Goal: Information Seeking & Learning: Learn about a topic

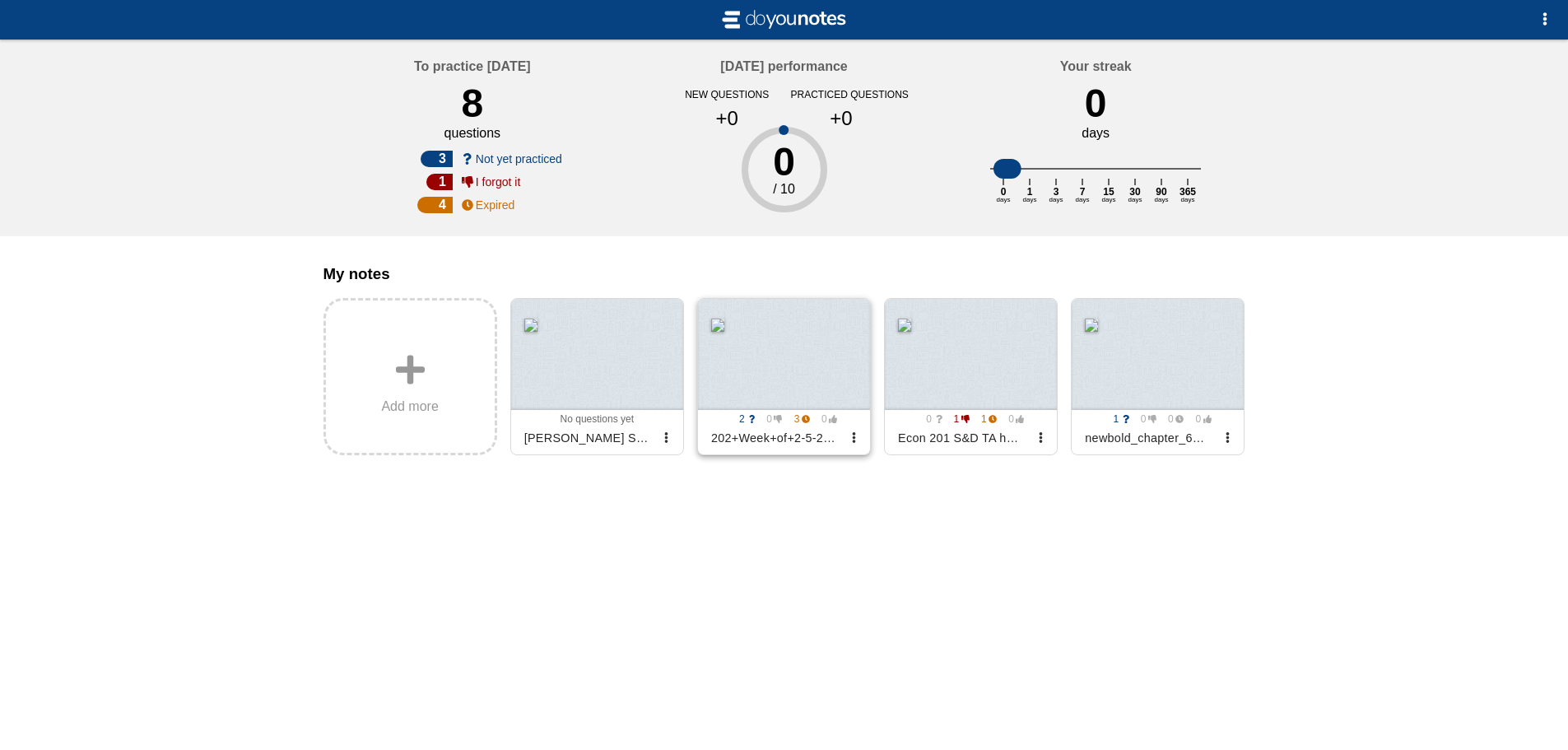
click at [788, 359] on div at bounding box center [784, 355] width 172 height 112
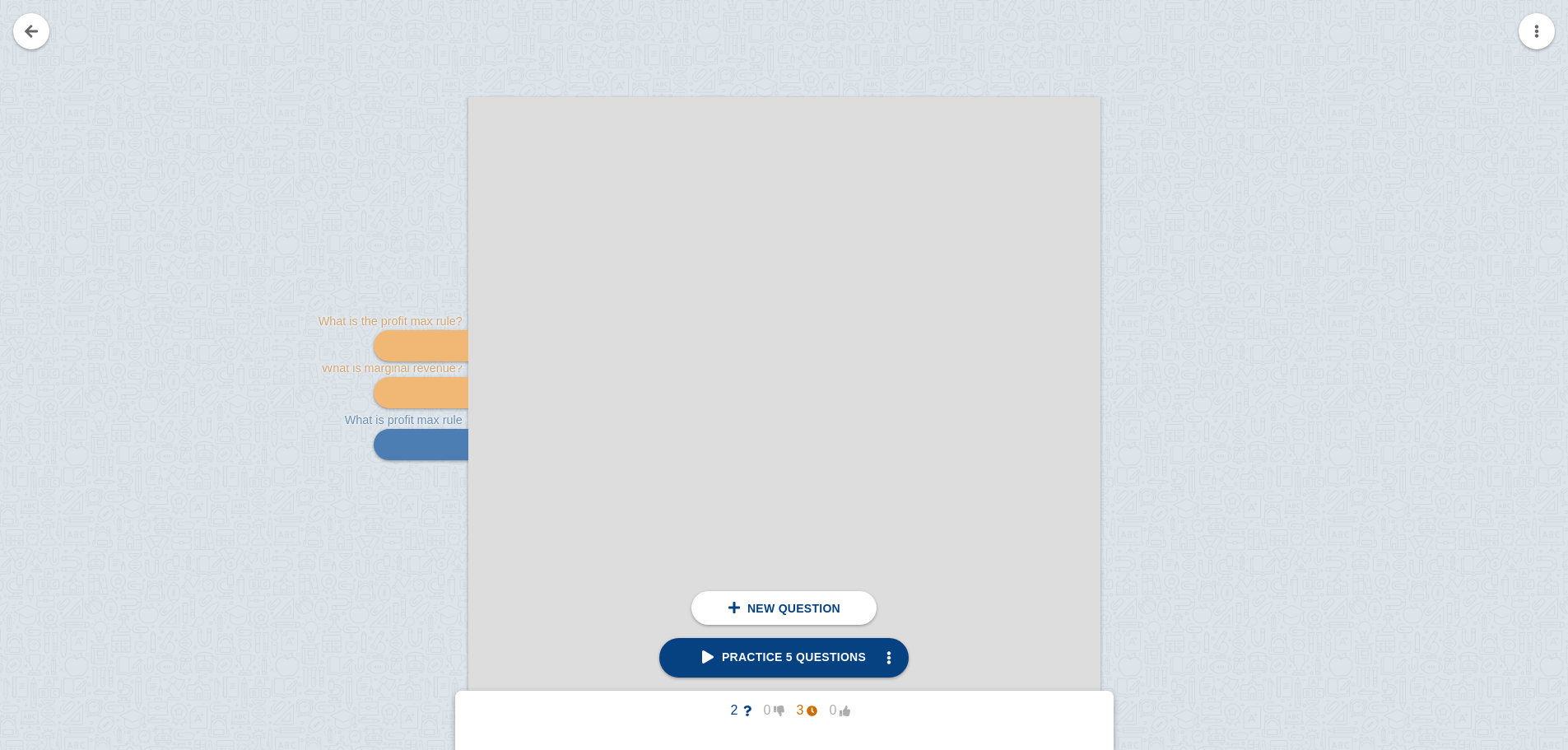
scroll to position [329, 0]
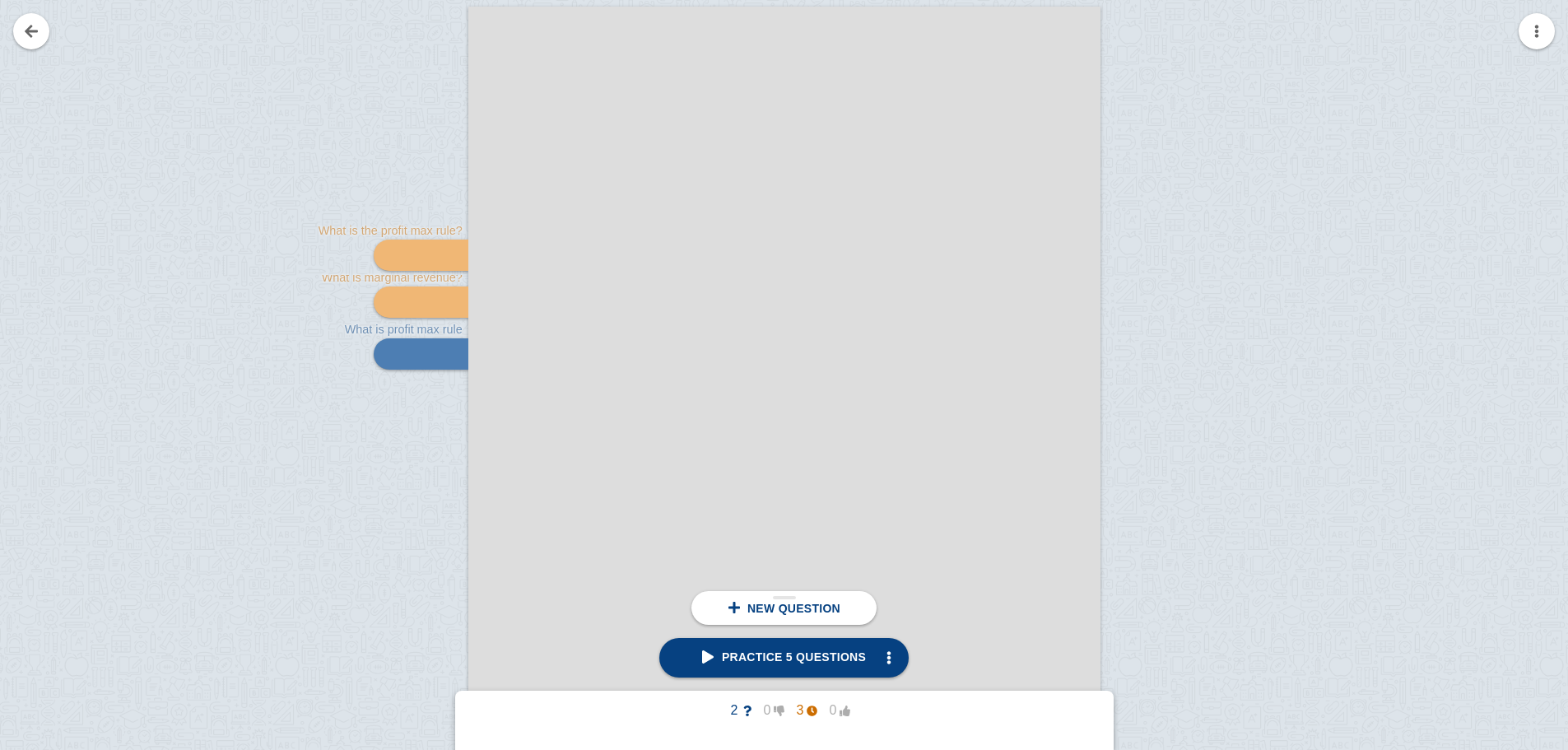
click at [763, 618] on div "New question" at bounding box center [784, 608] width 185 height 34
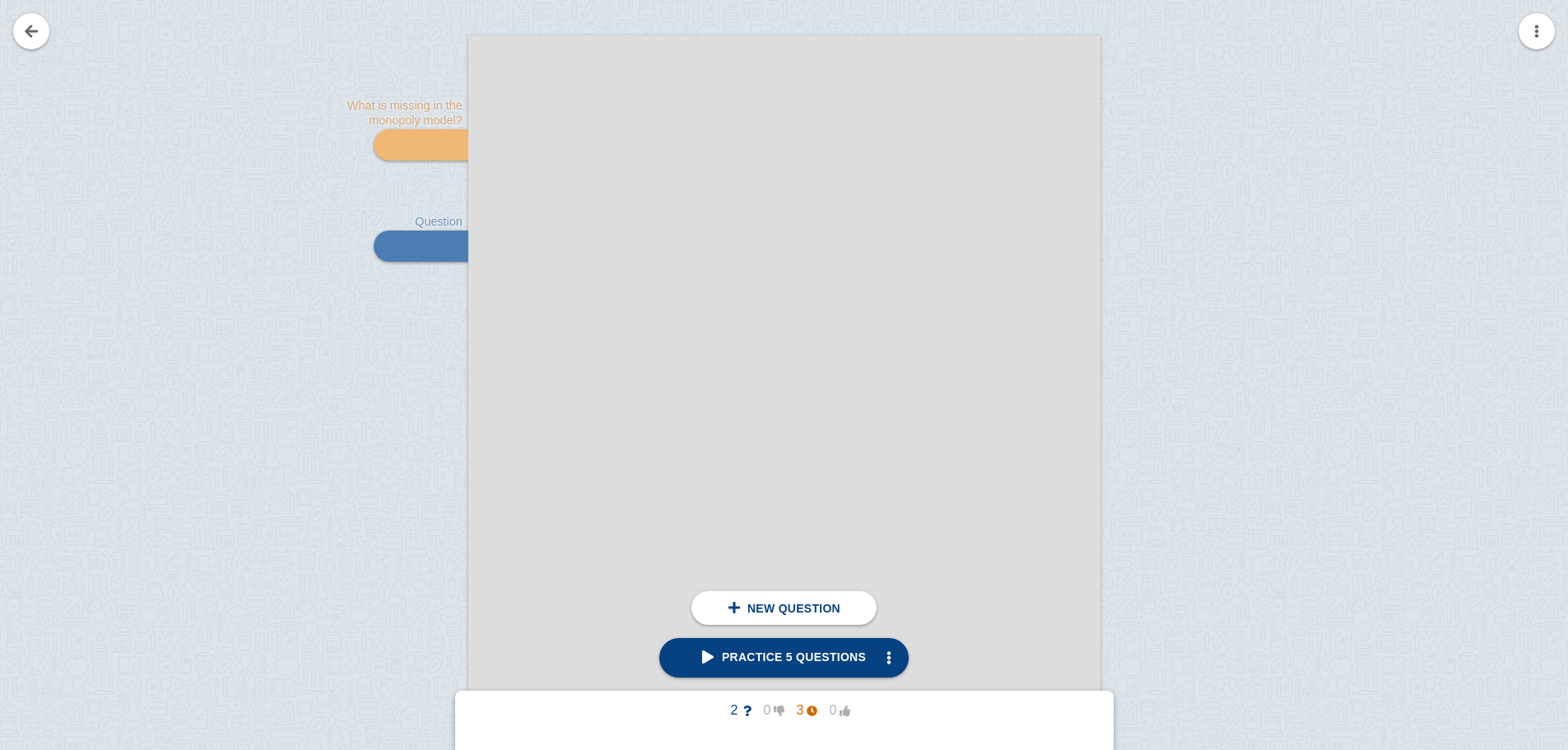
scroll to position [1152, 0]
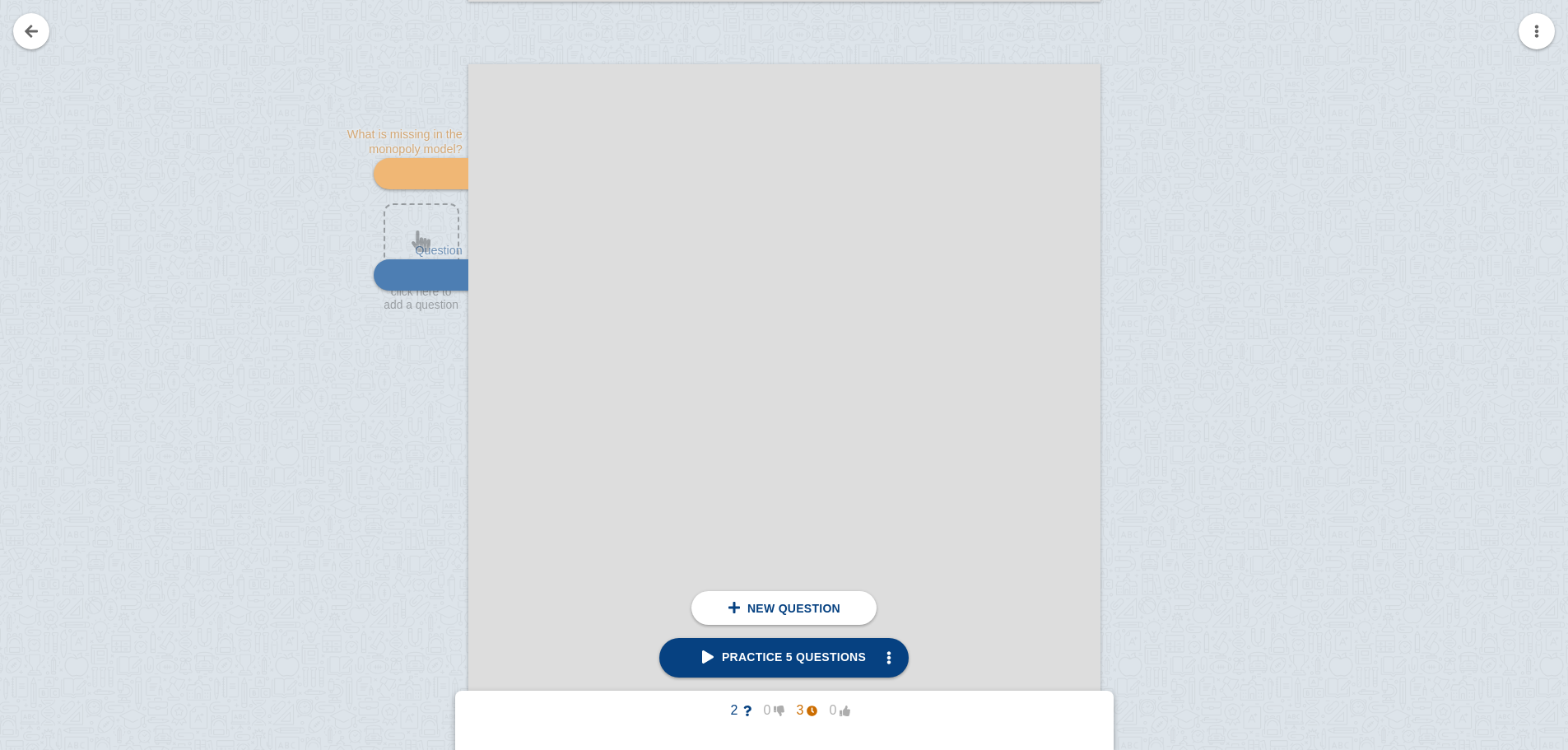
click at [612, 251] on div at bounding box center [784, 472] width 632 height 818
click at [425, 234] on div at bounding box center [412, 488] width 111 height 818
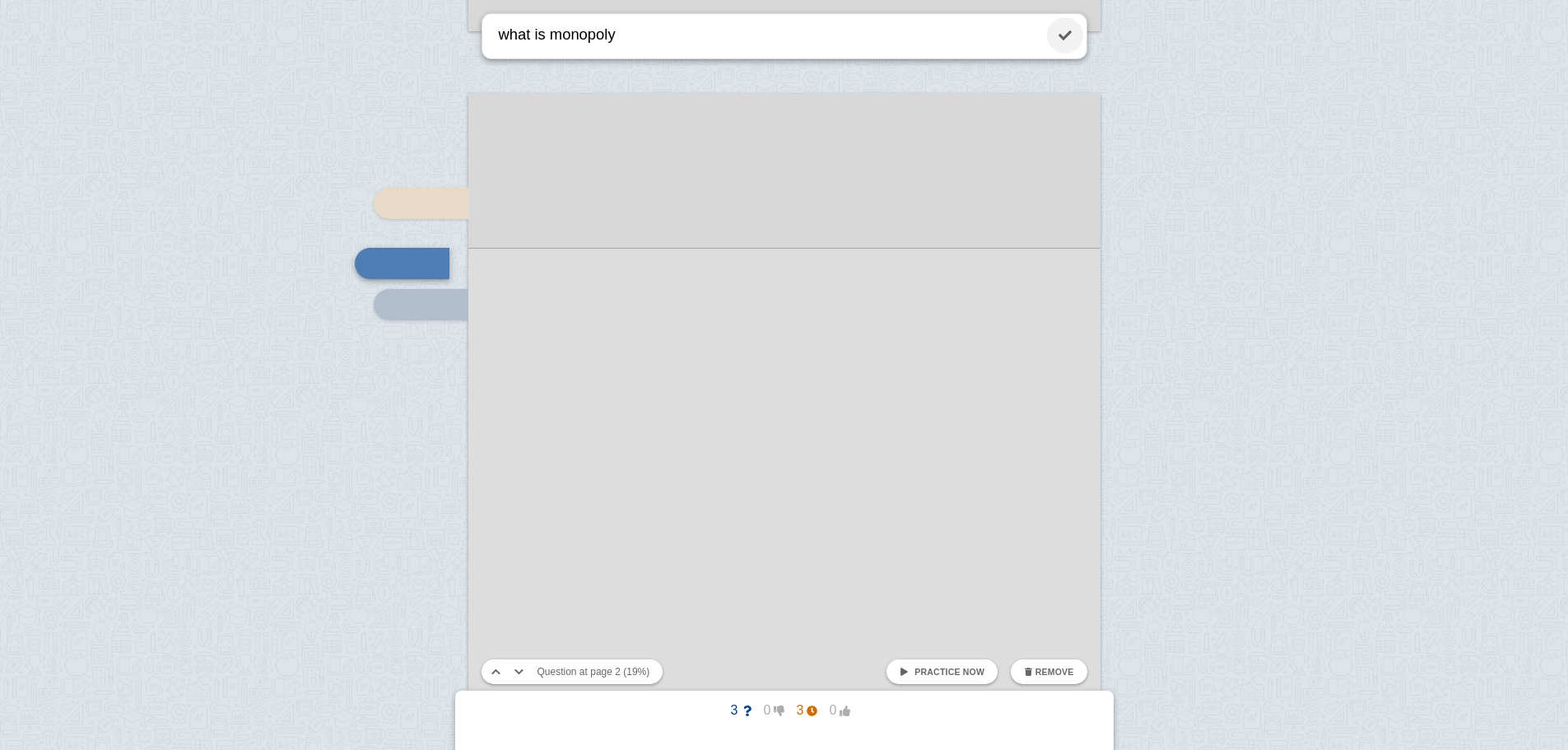
click at [1058, 33] on link at bounding box center [1065, 35] width 36 height 36
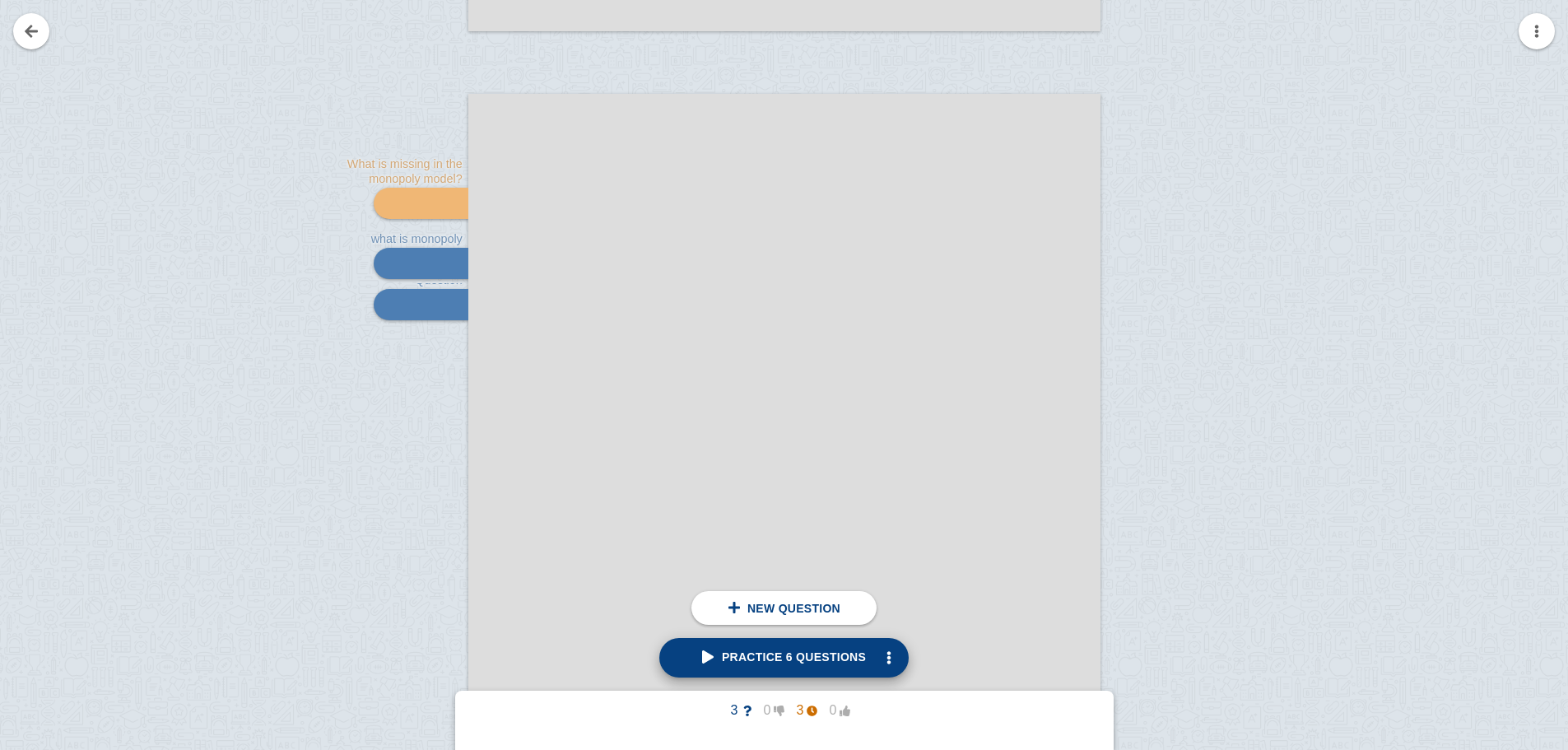
click at [715, 659] on span "Practice 6 questions" at bounding box center [784, 656] width 163 height 13
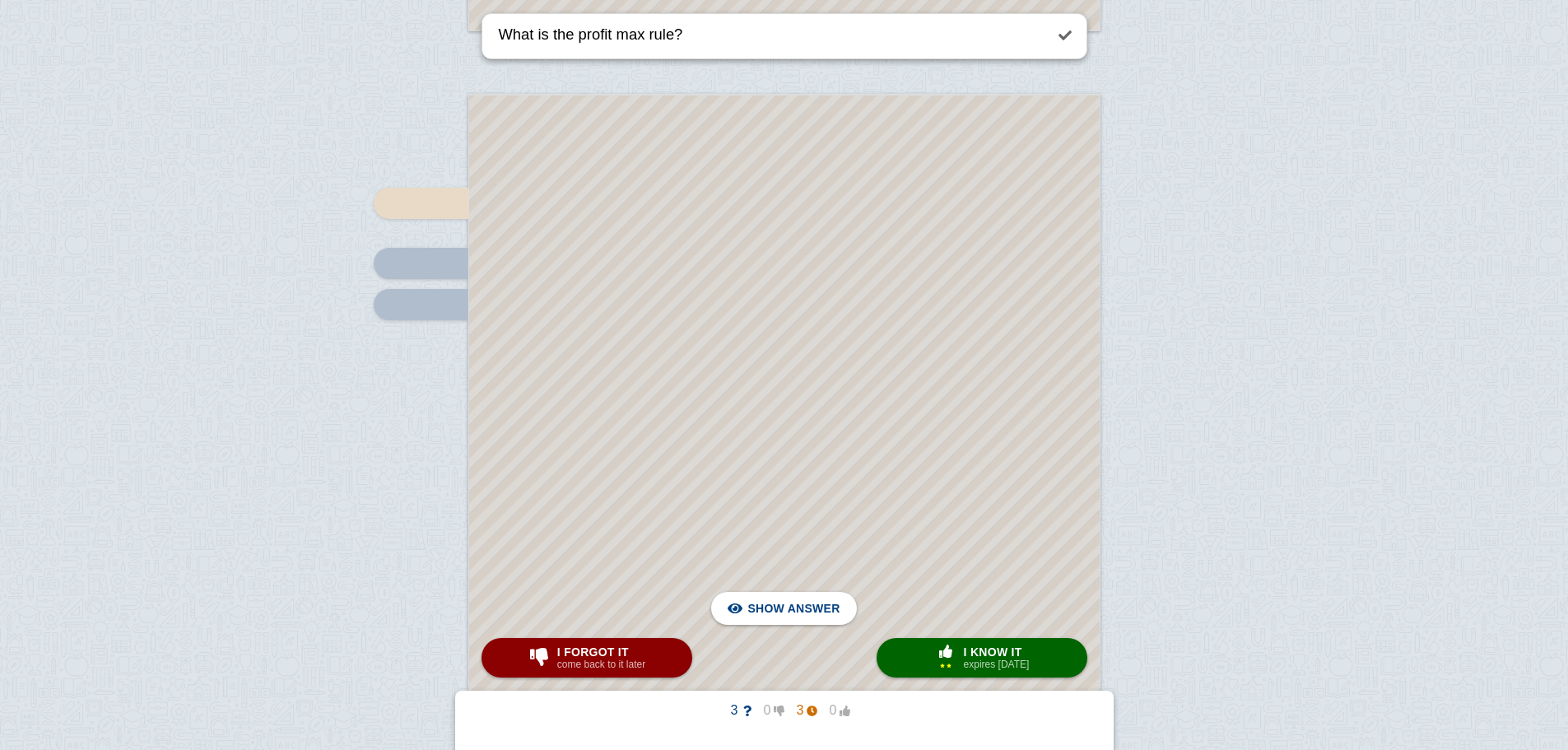
scroll to position [321, 0]
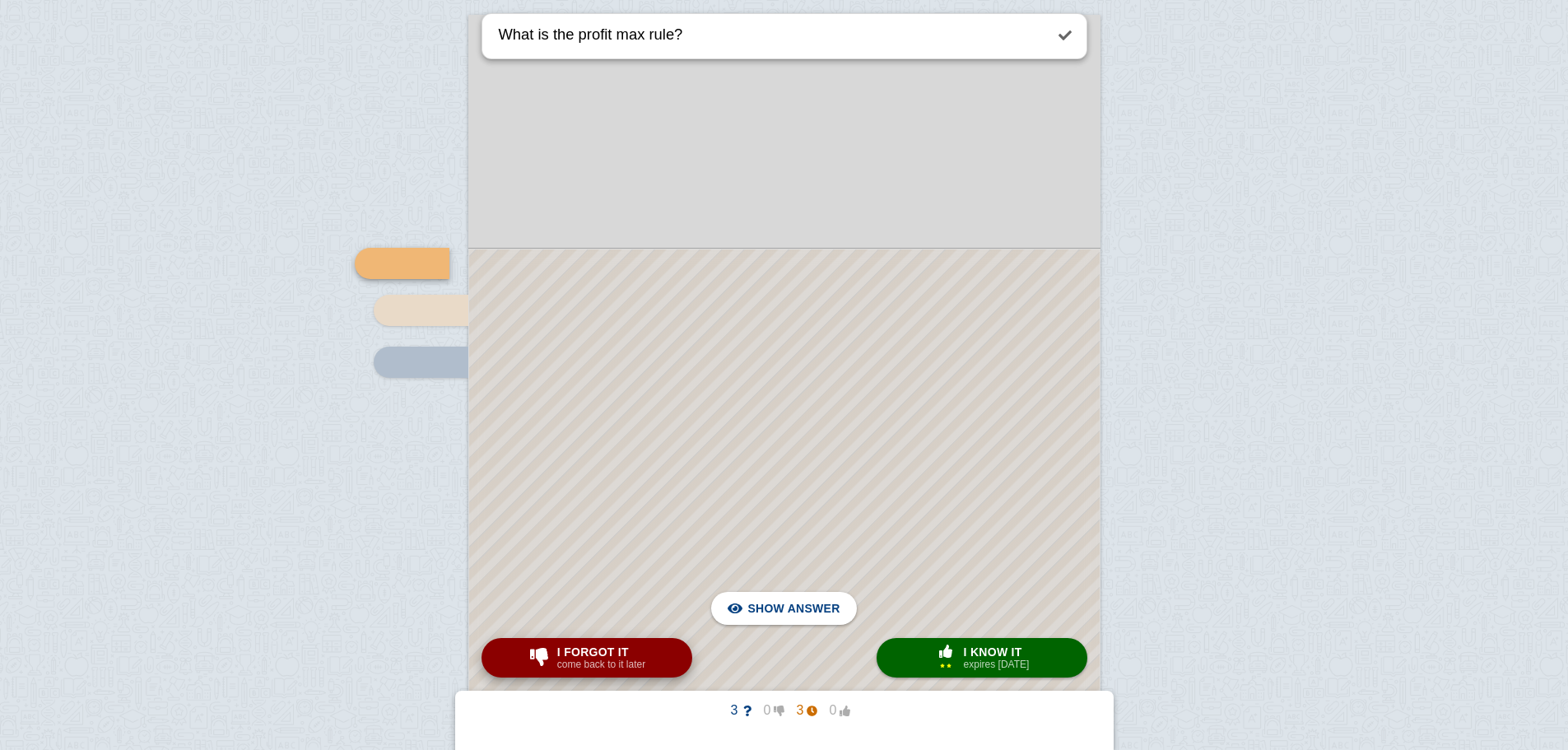
click at [583, 667] on small "come back to it later" at bounding box center [601, 664] width 88 height 12
type textarea "What is marginal revenue?"
checkbox input "true"
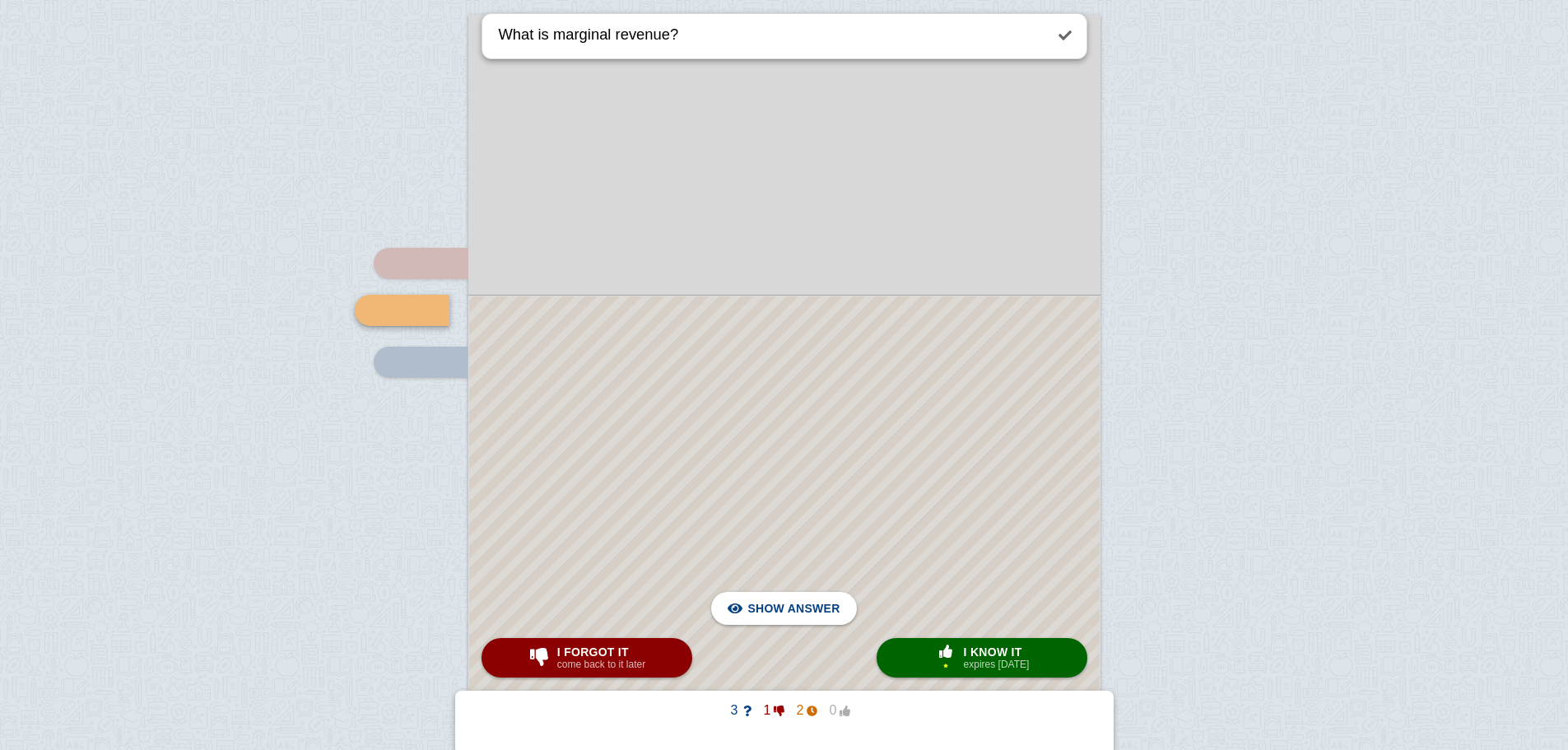
scroll to position [368, 0]
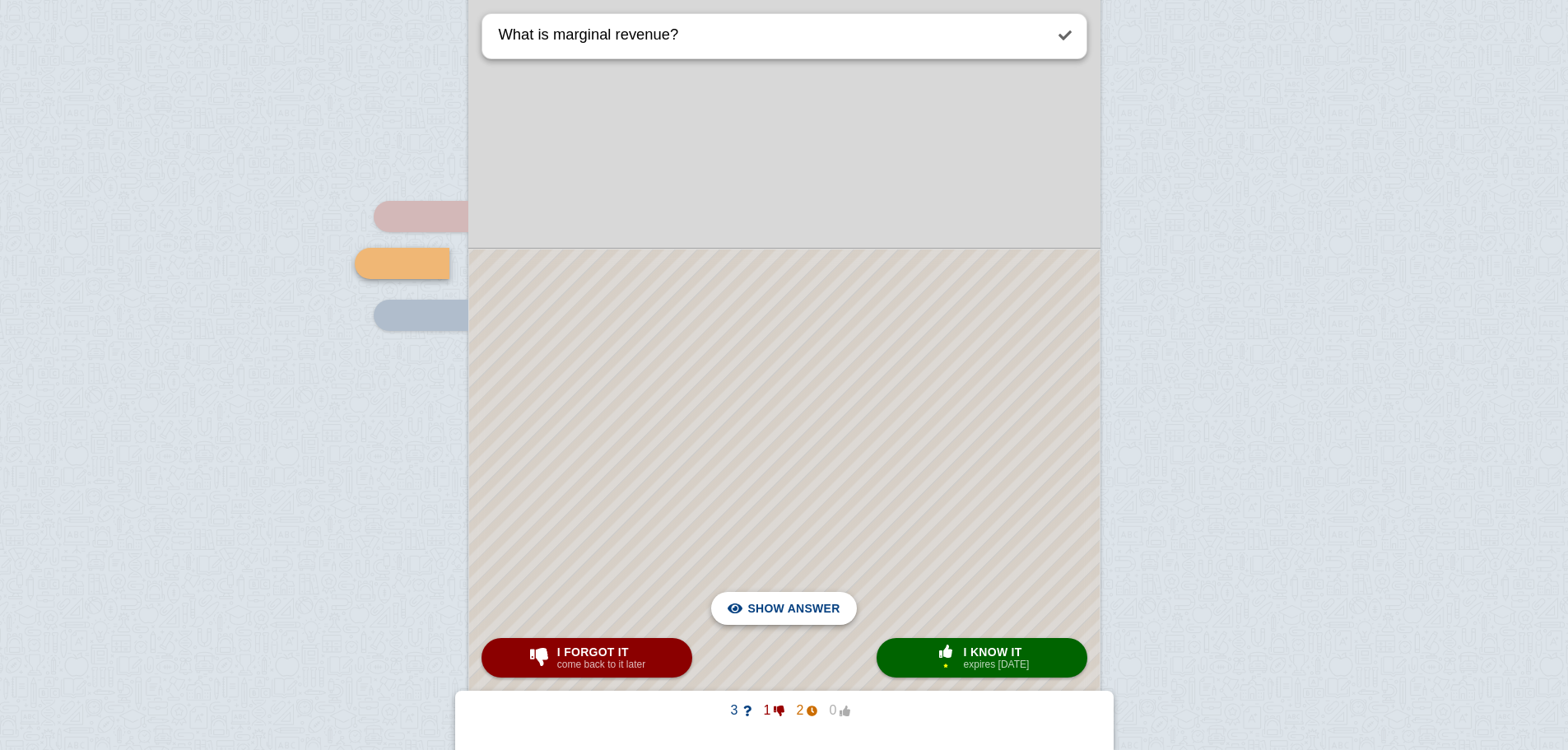
click at [834, 613] on span "Hide answer" at bounding box center [797, 608] width 86 height 36
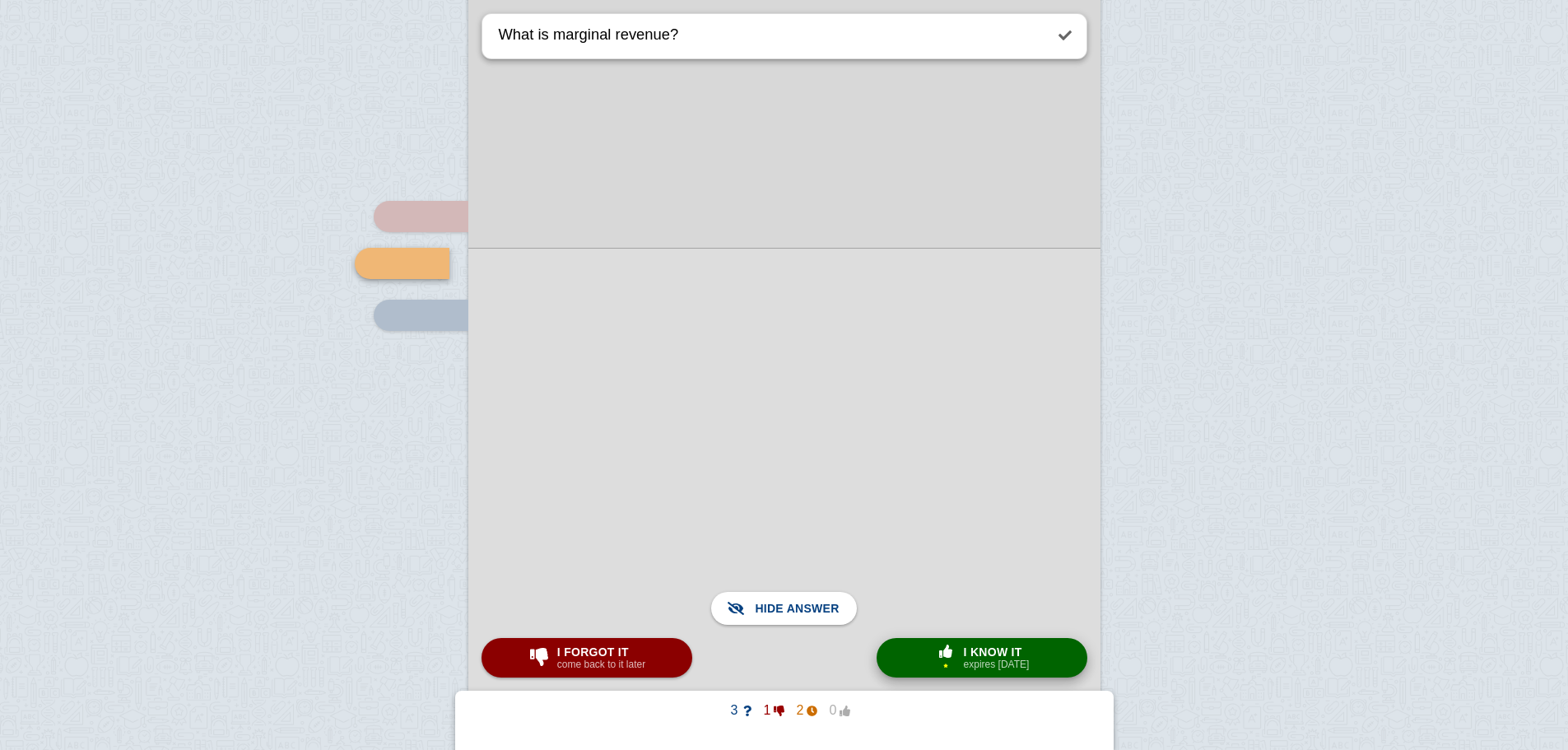
click at [985, 654] on span "I know it" at bounding box center [996, 651] width 66 height 13
type textarea "What is profit max rule"
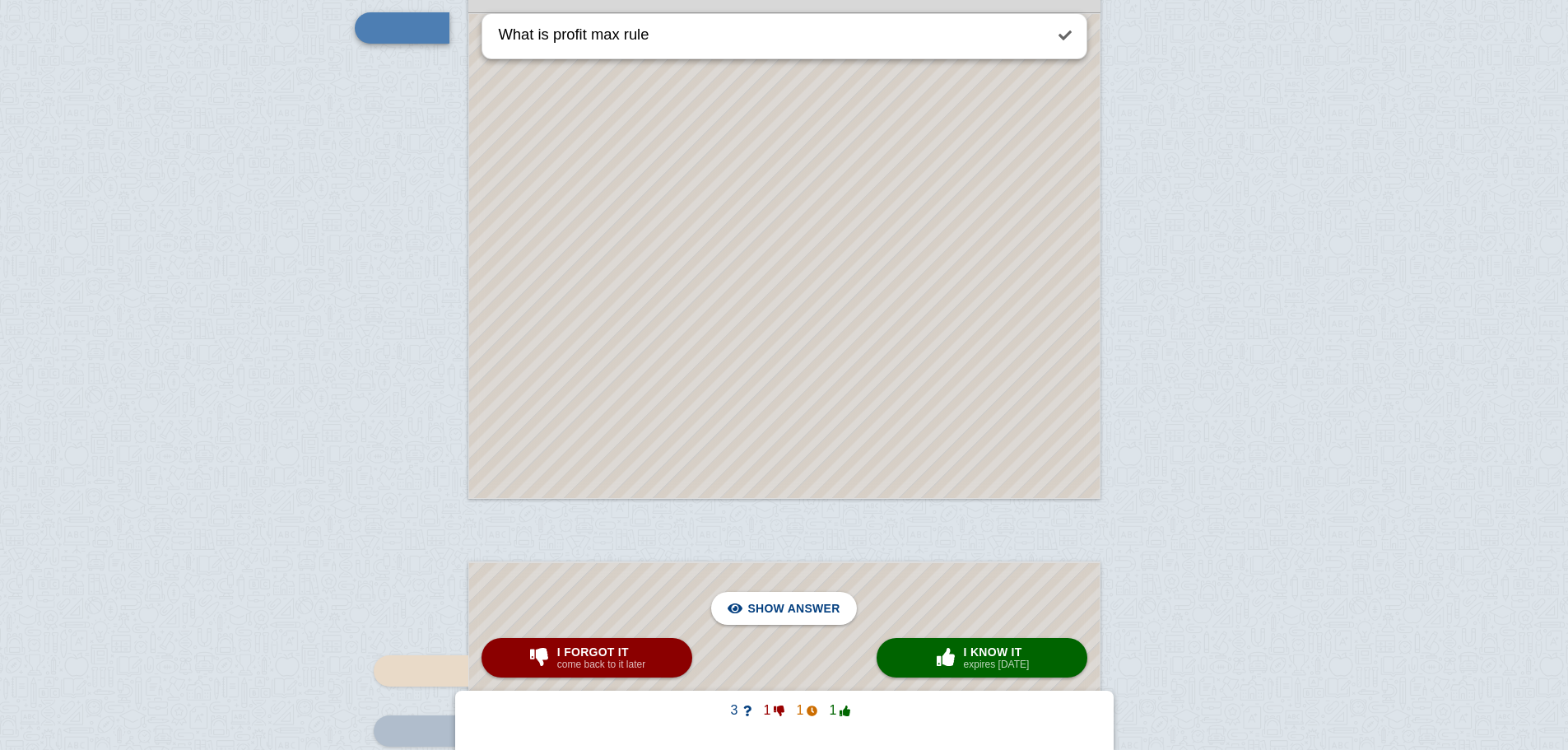
scroll to position [658, 0]
